Goal: Transaction & Acquisition: Purchase product/service

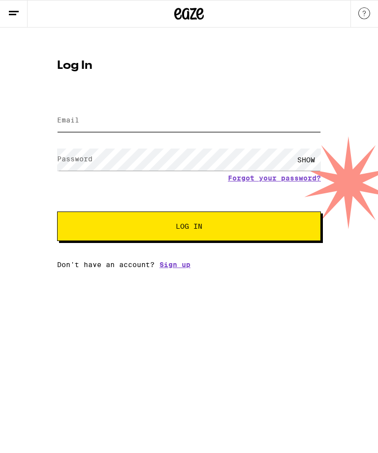
click at [73, 127] on input "Email" at bounding box center [189, 121] width 264 height 22
type input "[EMAIL_ADDRESS][DOMAIN_NAME]"
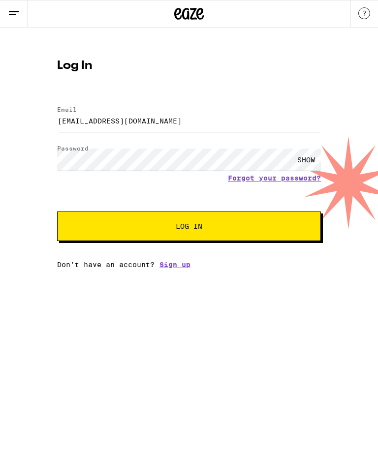
click at [189, 228] on button "Log In" at bounding box center [189, 227] width 264 height 30
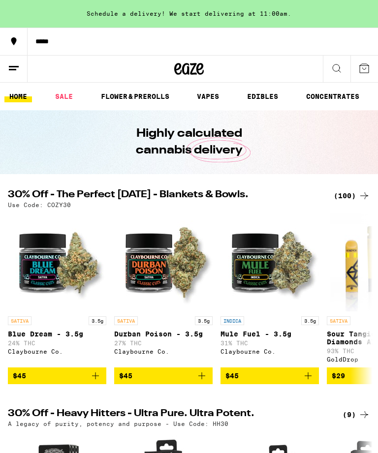
click at [360, 195] on icon at bounding box center [364, 196] width 12 height 12
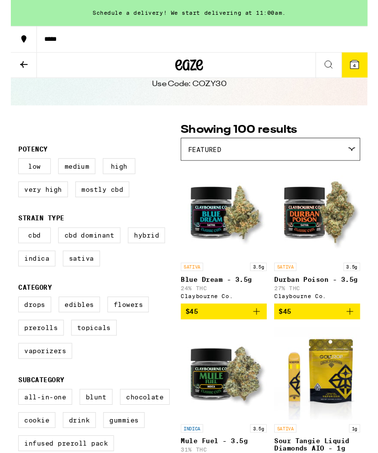
scroll to position [30, 0]
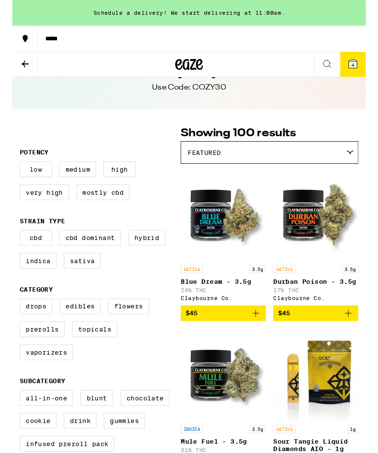
click at [29, 208] on label "Very High" at bounding box center [34, 205] width 53 height 17
click at [10, 175] on input "Very High" at bounding box center [10, 174] width 0 height 0
checkbox input "true"
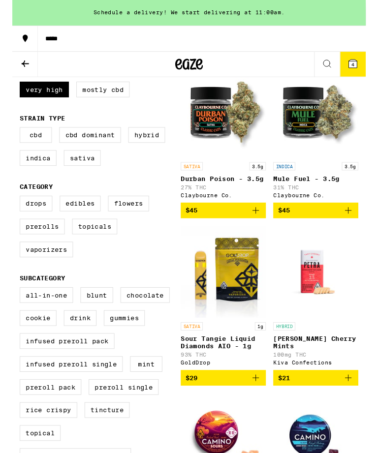
scroll to position [141, 0]
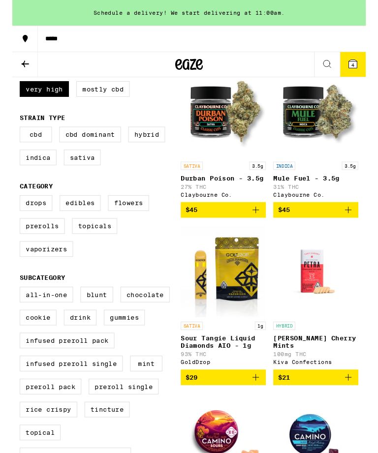
click at [123, 225] on label "Flowers" at bounding box center [124, 217] width 44 height 17
click at [10, 211] on input "Flowers" at bounding box center [10, 210] width 0 height 0
checkbox input "true"
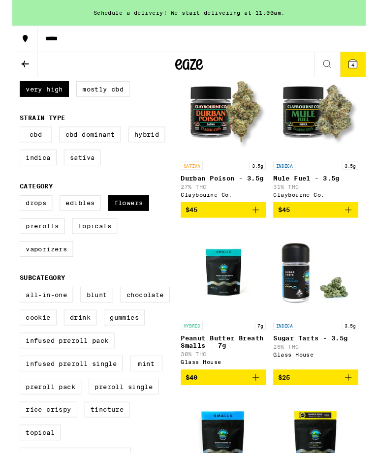
click at [28, 250] on label "Prerolls" at bounding box center [32, 241] width 48 height 17
click at [10, 211] on input "Prerolls" at bounding box center [10, 210] width 0 height 0
checkbox input "true"
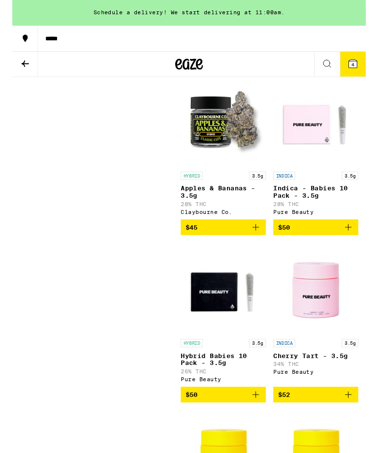
scroll to position [1727, 0]
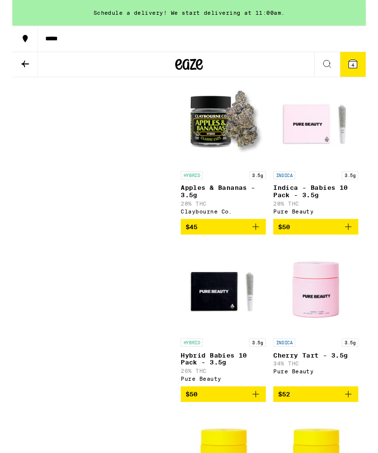
click at [217, 178] on img "Open page for Apples & Bananas - 3.5g from Claybourne Co." at bounding box center [225, 129] width 91 height 98
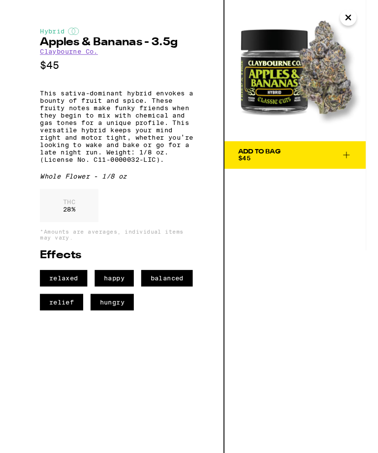
click at [264, 160] on div "Add To Bag" at bounding box center [264, 162] width 45 height 7
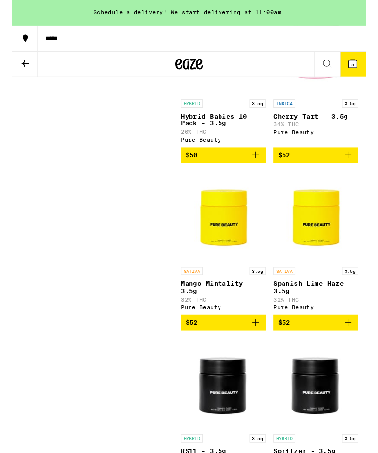
scroll to position [1984, 0]
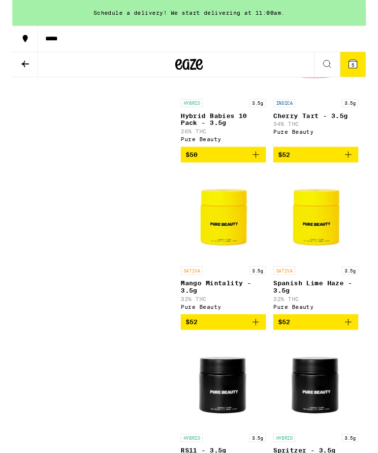
click at [315, 101] on img "Open page for Cherry Tart - 3.5g from Pure Beauty" at bounding box center [324, 51] width 91 height 98
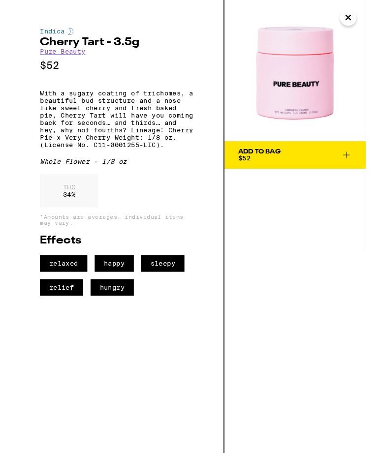
click at [263, 158] on button "Add To Bag $52" at bounding box center [302, 166] width 151 height 30
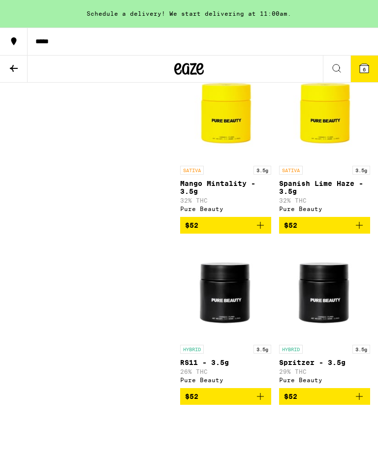
scroll to position [2102, 0]
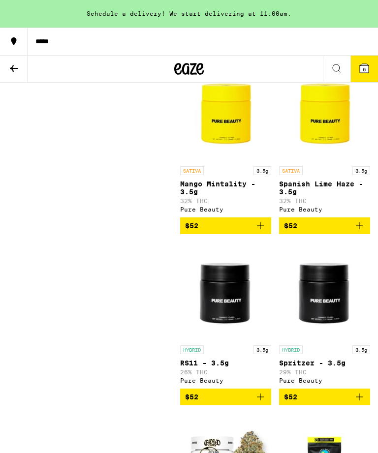
click at [357, 75] on button "6" at bounding box center [364, 69] width 28 height 27
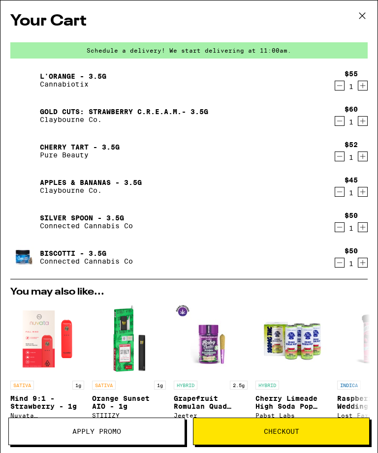
click at [51, 221] on link "Silver Spoon - 3.5g" at bounding box center [86, 218] width 93 height 8
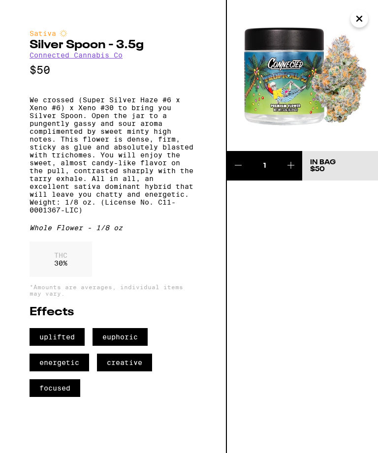
scroll to position [2102, 0]
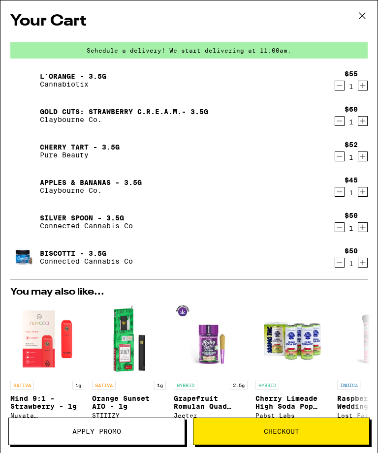
click at [51, 257] on link "Biscotti - 3.5g" at bounding box center [86, 254] width 93 height 8
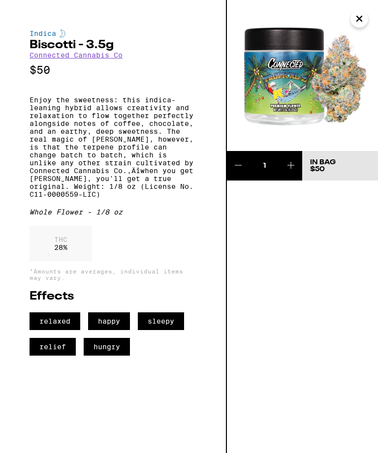
scroll to position [2102, 0]
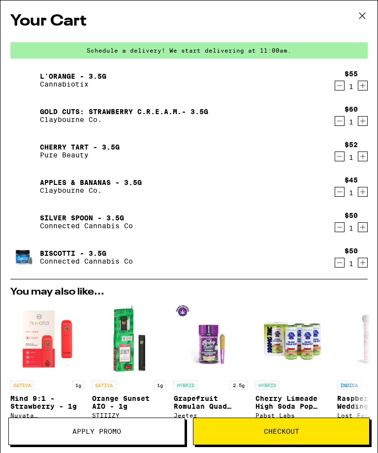
click at [56, 115] on link "Gold Cuts: Strawberry C.R.E.A.M.- 3.5g" at bounding box center [124, 112] width 168 height 8
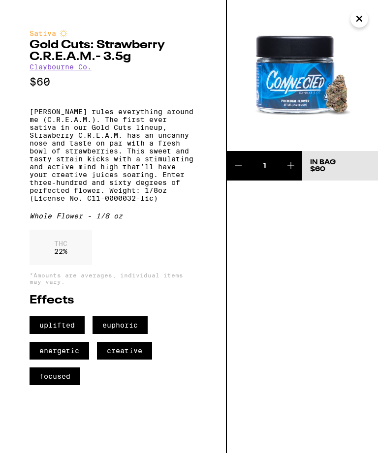
scroll to position [2102, 0]
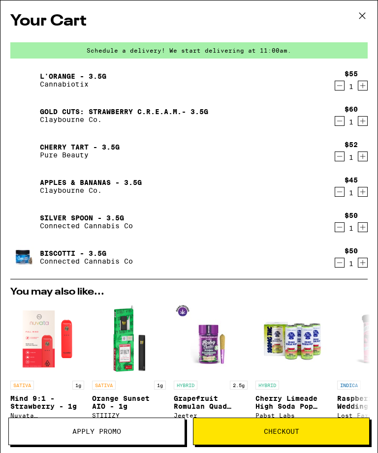
click at [269, 348] on img "Open page for Cherry Limeade High Soda Pop 25mg - 4 Pack from Pabst Labs" at bounding box center [292, 339] width 74 height 74
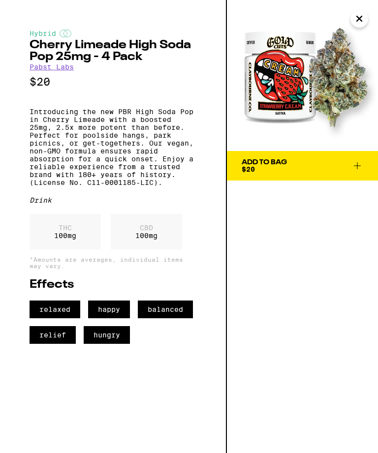
click at [61, 54] on h2 "Cherry Limeade High Soda Pop 25mg - 4 Pack" at bounding box center [113, 51] width 167 height 24
click at [44, 71] on link "Pabst Labs" at bounding box center [52, 67] width 44 height 8
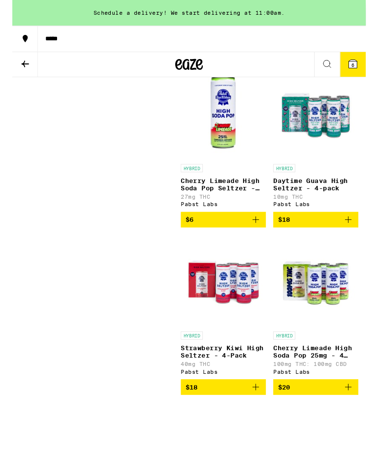
scroll to position [657, 0]
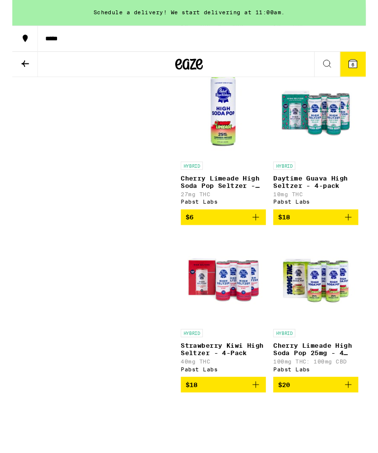
click at [204, 239] on span "$6" at bounding box center [225, 233] width 81 height 12
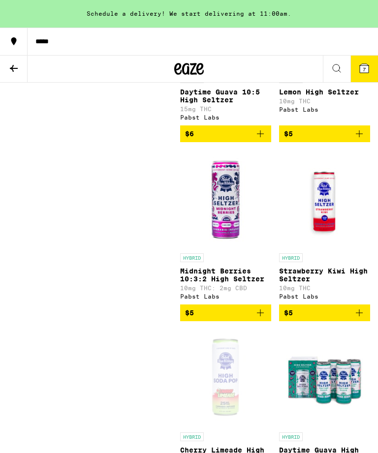
scroll to position [396, 0]
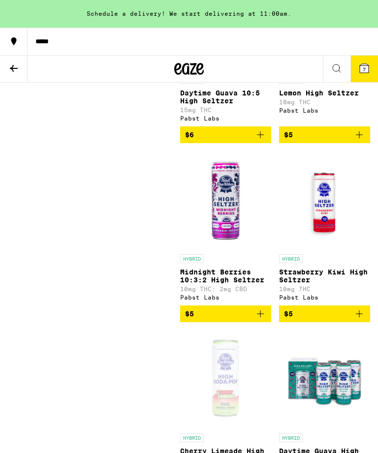
click at [191, 318] on span "$5" at bounding box center [189, 314] width 9 height 8
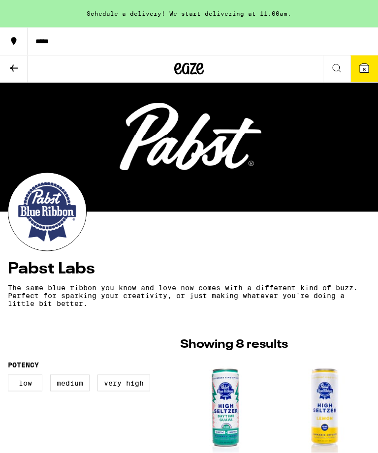
scroll to position [0, 0]
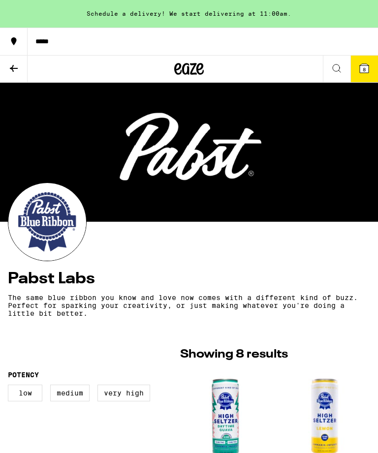
click at [14, 75] on button at bounding box center [14, 69] width 28 height 27
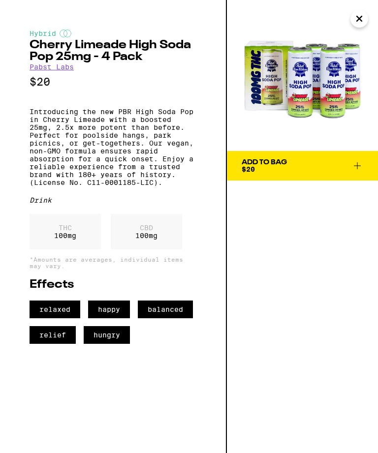
click at [360, 24] on icon "Close" at bounding box center [359, 18] width 12 height 15
click at [354, 28] on img at bounding box center [302, 75] width 151 height 151
click at [356, 23] on icon "Close" at bounding box center [359, 18] width 12 height 15
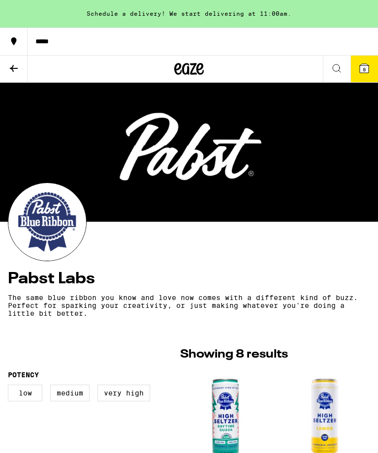
click at [25, 65] on button at bounding box center [14, 69] width 28 height 27
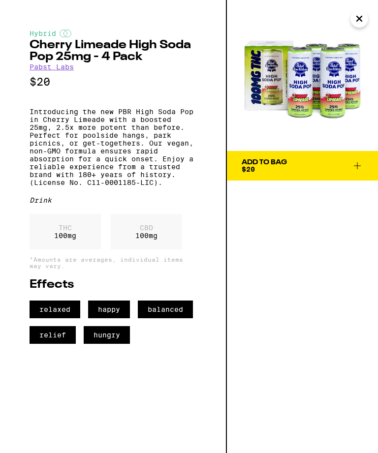
click at [363, 16] on icon "Close" at bounding box center [359, 18] width 12 height 15
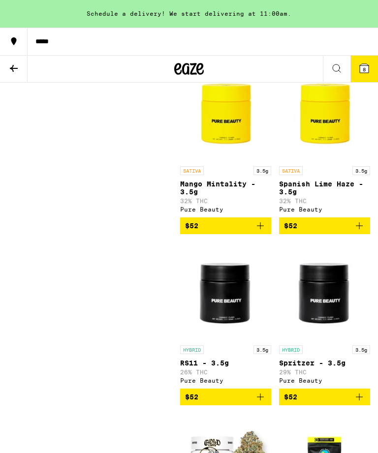
scroll to position [1984, 0]
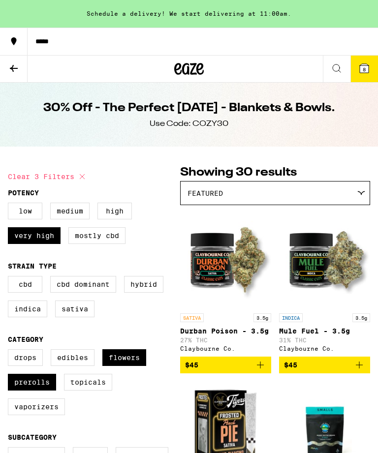
click at [20, 66] on button at bounding box center [14, 69] width 28 height 27
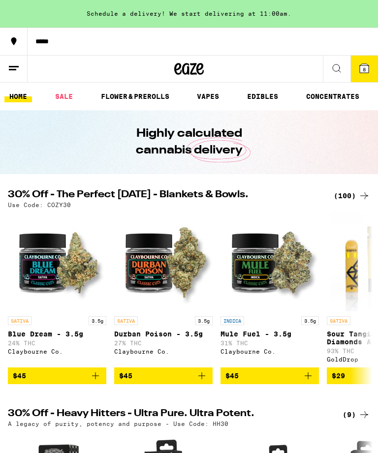
click at [63, 101] on link "SALE" at bounding box center [64, 97] width 28 height 12
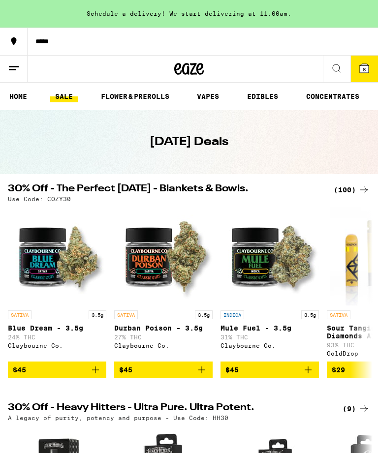
click at [127, 100] on link "FLOWER & PREROLLS" at bounding box center [135, 97] width 78 height 12
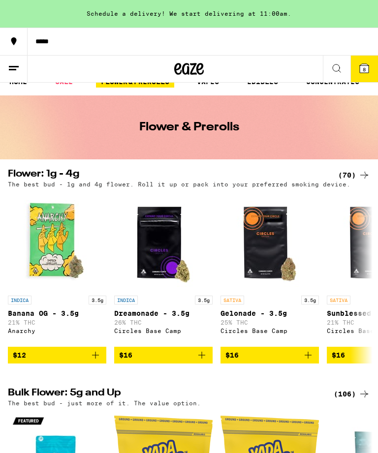
scroll to position [14, 0]
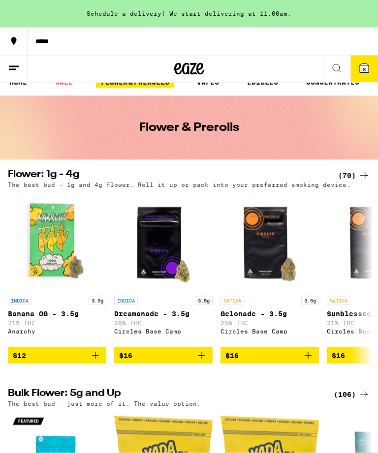
click at [363, 170] on icon at bounding box center [364, 176] width 12 height 12
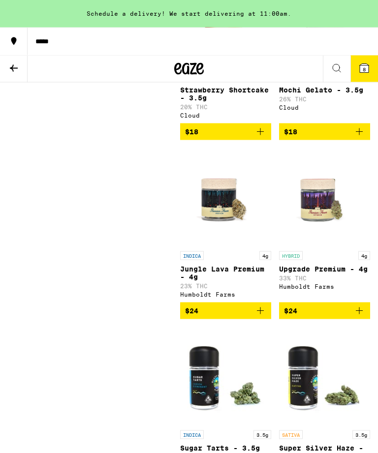
scroll to position [763, 0]
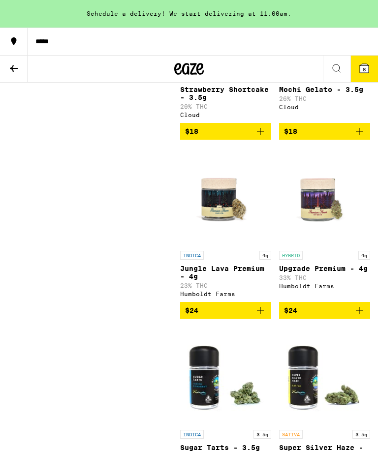
click at [17, 70] on icon at bounding box center [14, 69] width 12 height 12
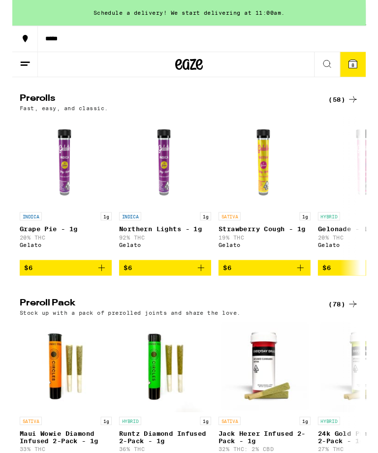
scroll to position [491, 0]
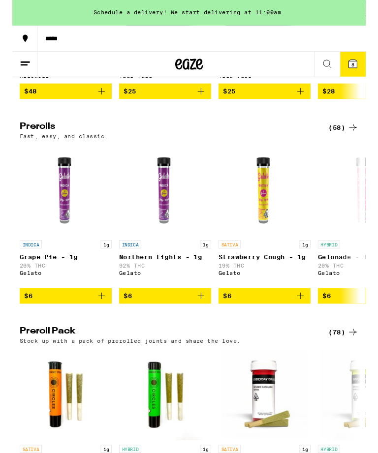
click at [356, 143] on div "(58)" at bounding box center [354, 137] width 32 height 12
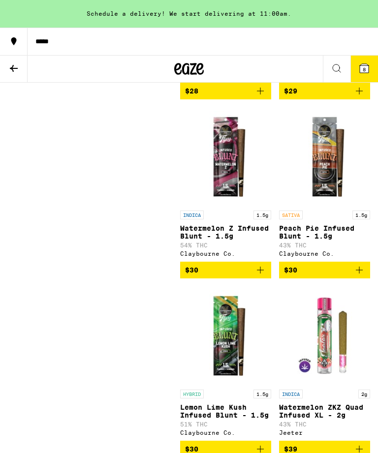
scroll to position [4697, 0]
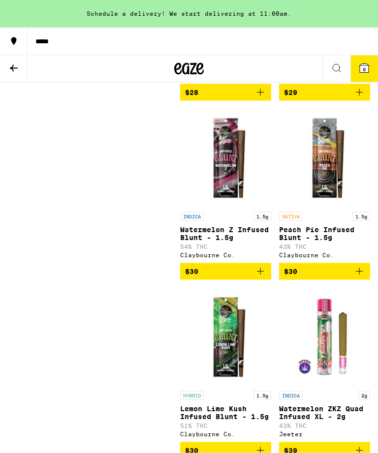
click at [15, 69] on icon at bounding box center [14, 69] width 12 height 12
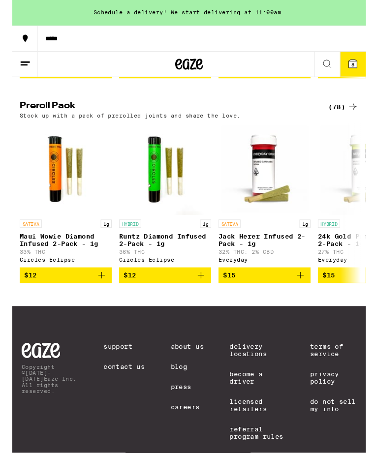
click at [359, 121] on icon at bounding box center [364, 115] width 12 height 12
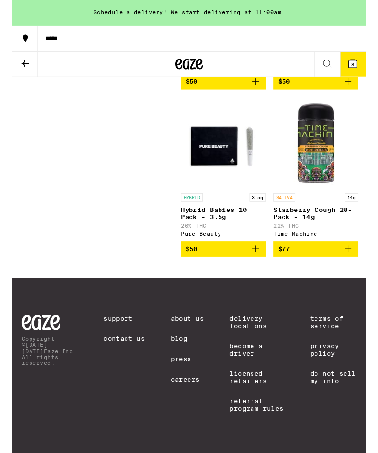
scroll to position [7177, 0]
